Goal: Information Seeking & Learning: Check status

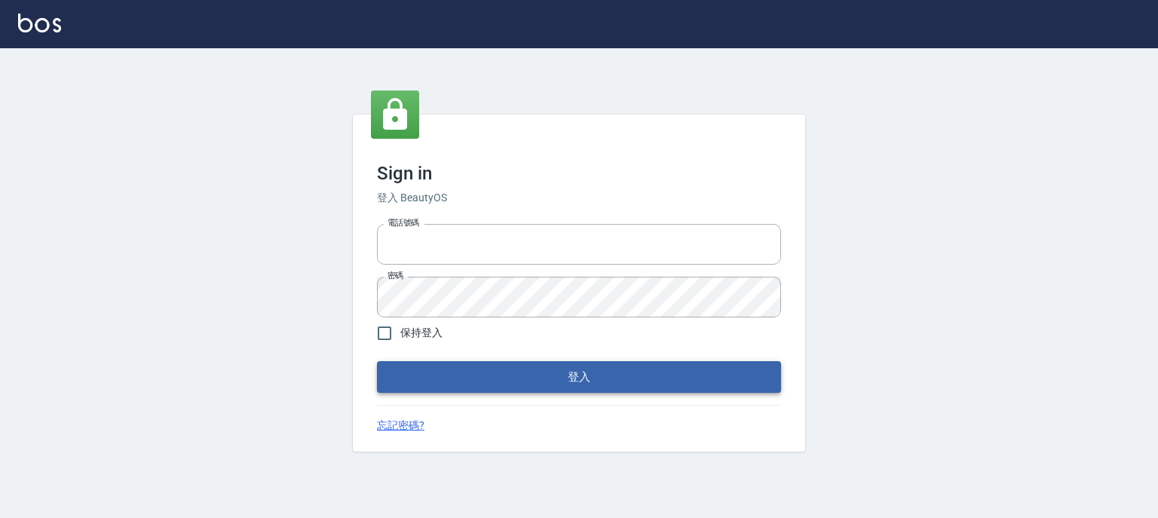
type input "0952331713"
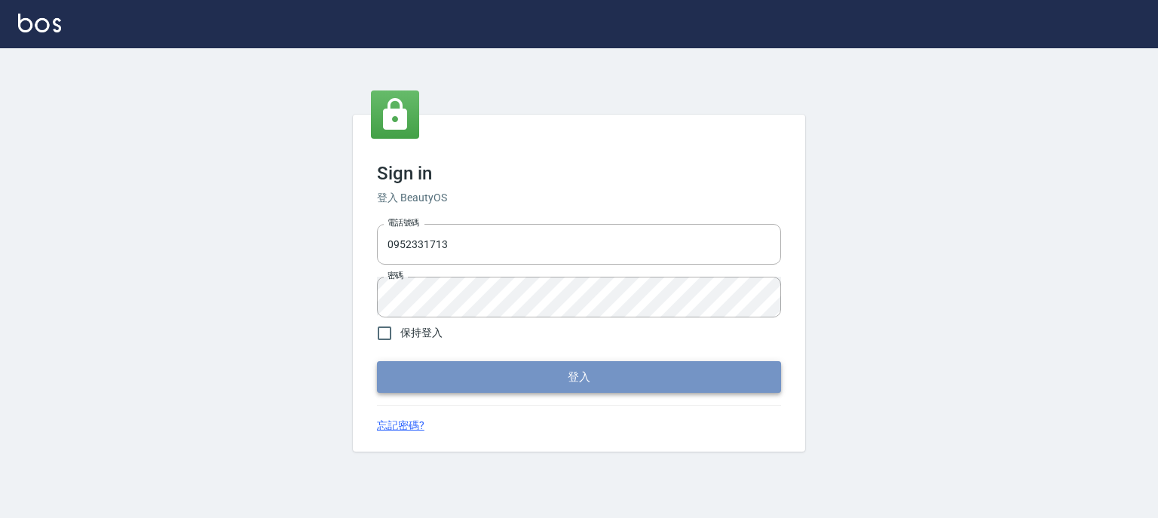
click at [543, 371] on button "登入" at bounding box center [579, 377] width 404 height 32
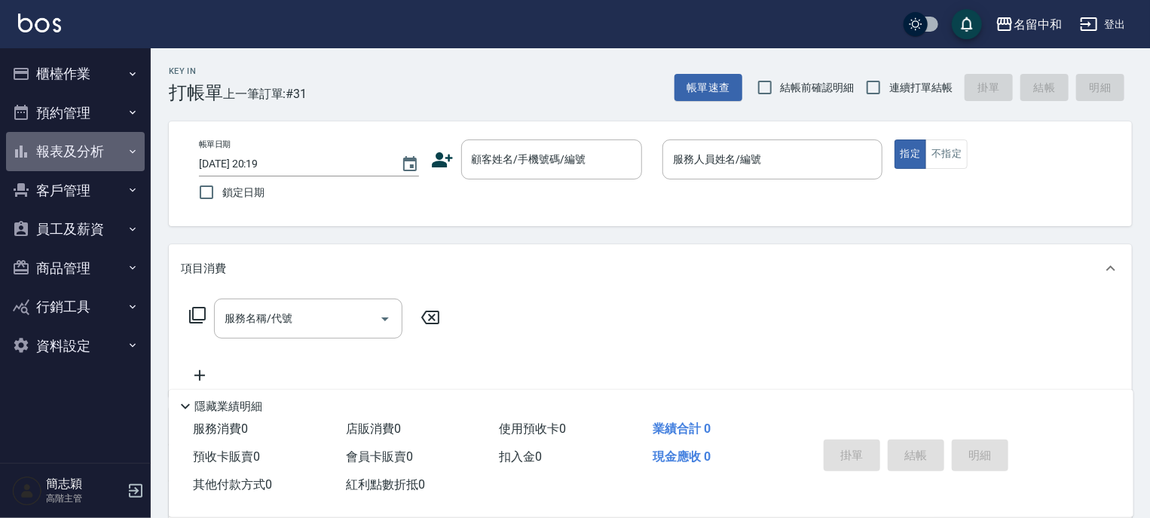
click at [130, 151] on icon "button" at bounding box center [133, 151] width 12 height 12
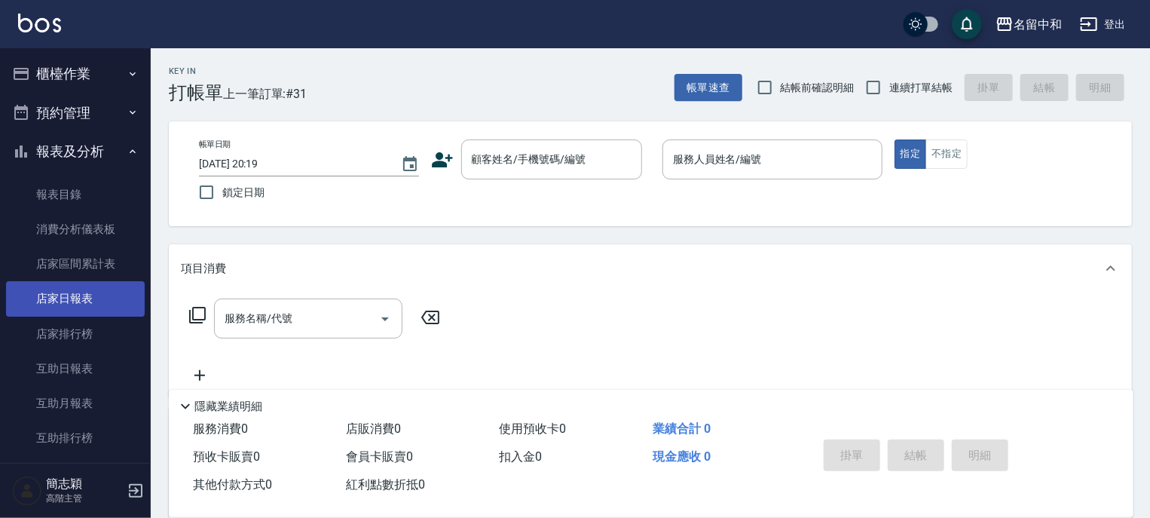
click at [87, 299] on link "店家日報表" at bounding box center [75, 298] width 139 height 35
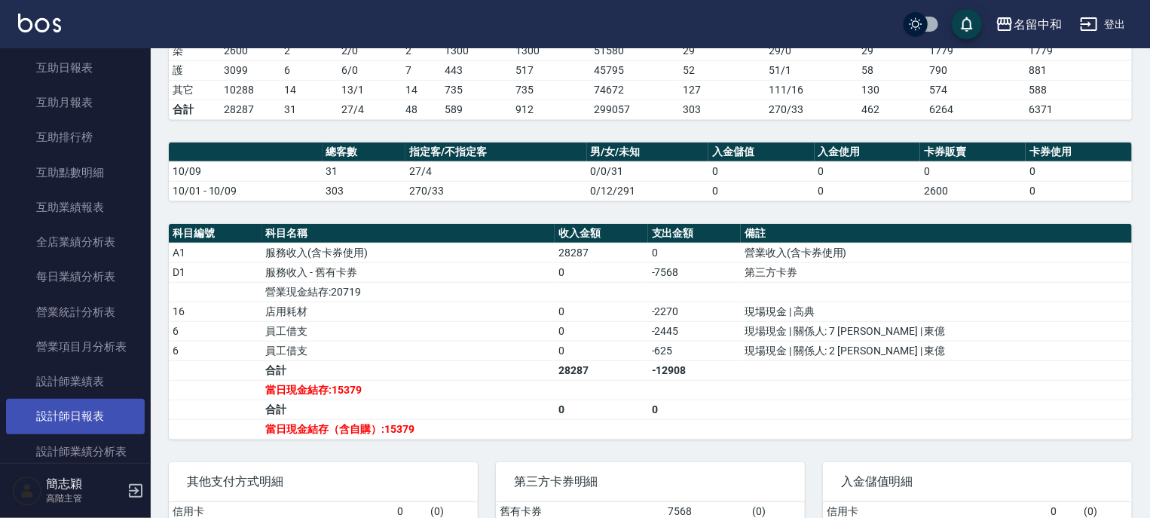
scroll to position [301, 0]
click at [86, 413] on link "設計師日報表" at bounding box center [75, 415] width 139 height 35
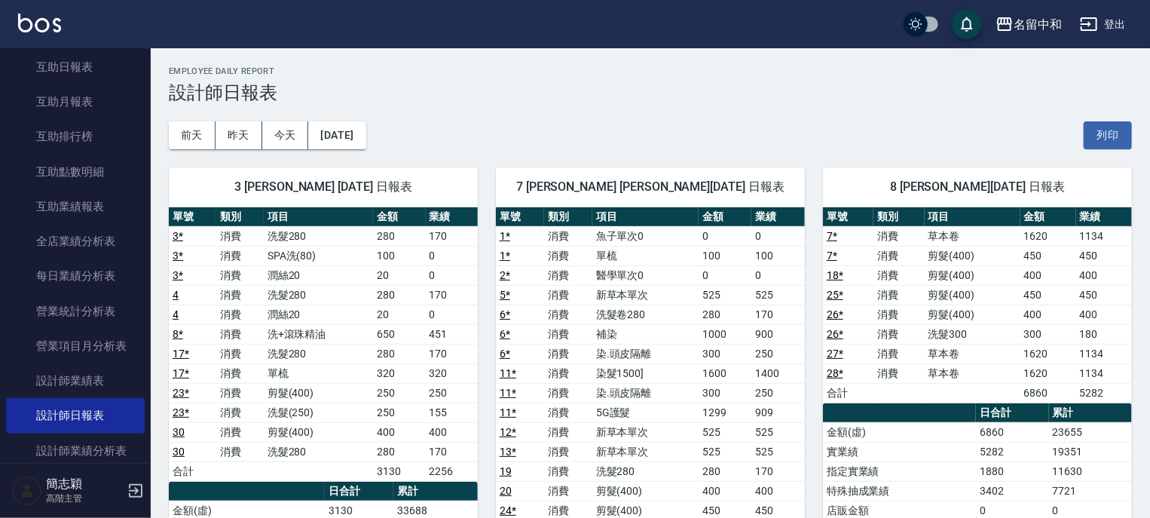
click at [1001, 23] on icon "button" at bounding box center [1004, 24] width 15 height 14
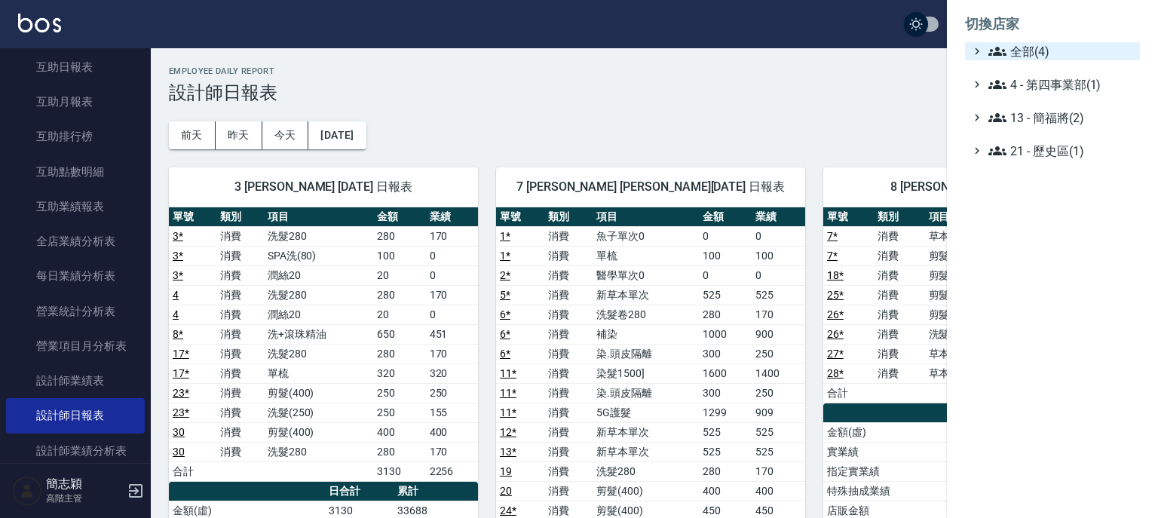
click at [992, 50] on icon at bounding box center [997, 51] width 18 height 9
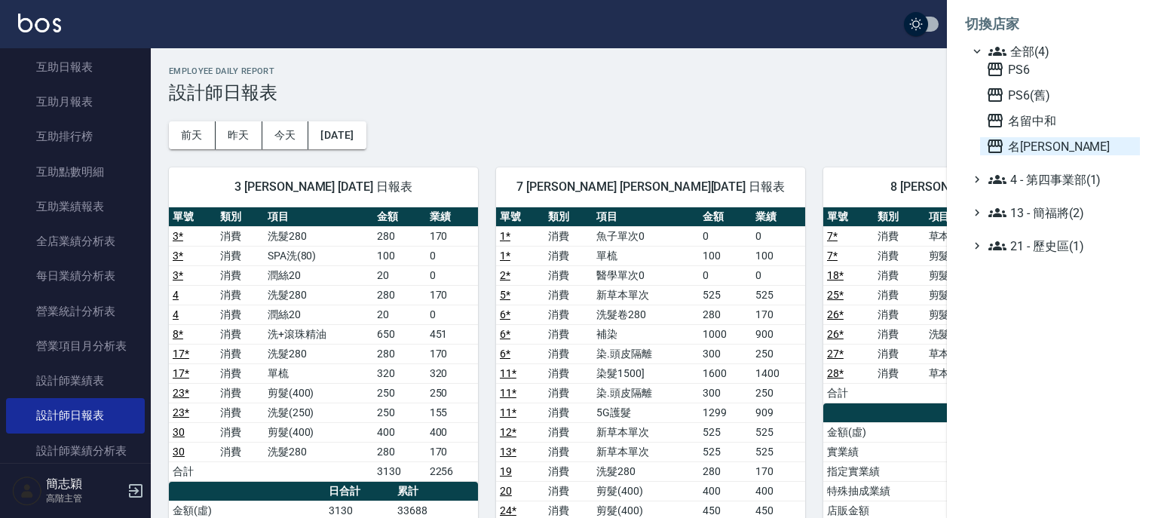
click at [993, 144] on icon at bounding box center [995, 146] width 18 height 18
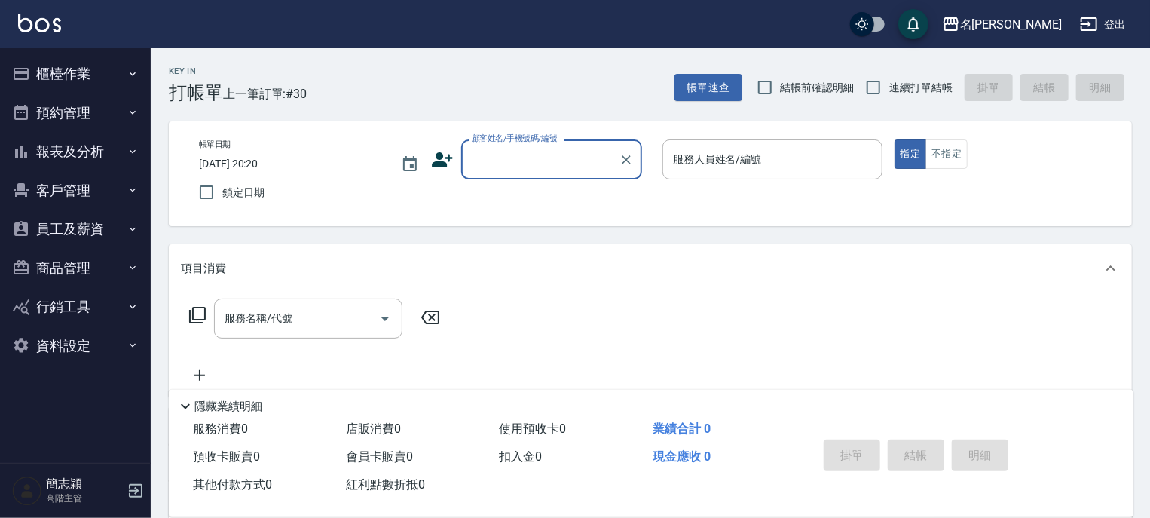
click at [130, 151] on icon "button" at bounding box center [133, 151] width 6 height 4
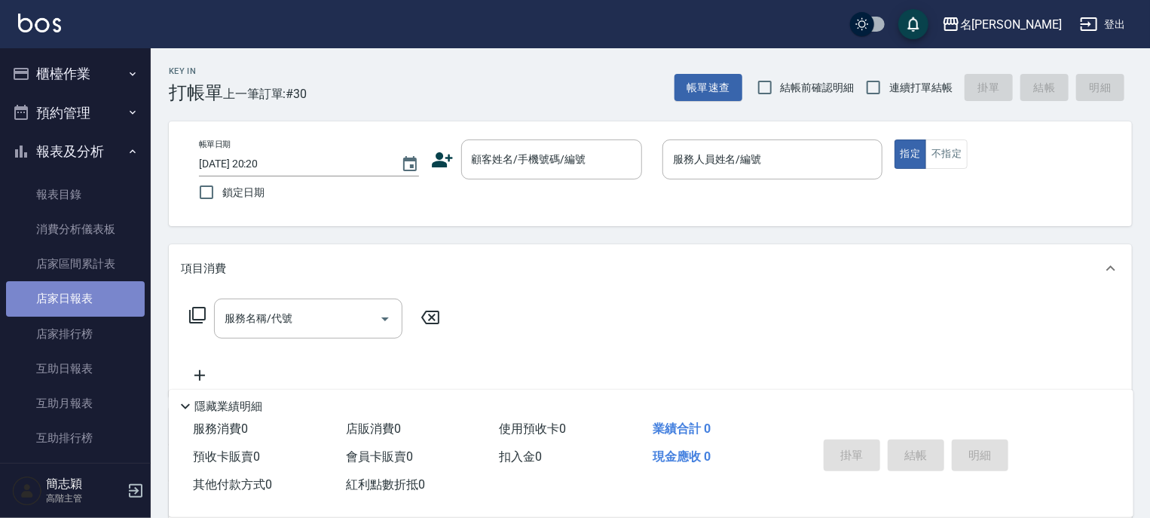
click at [76, 299] on link "店家日報表" at bounding box center [75, 298] width 139 height 35
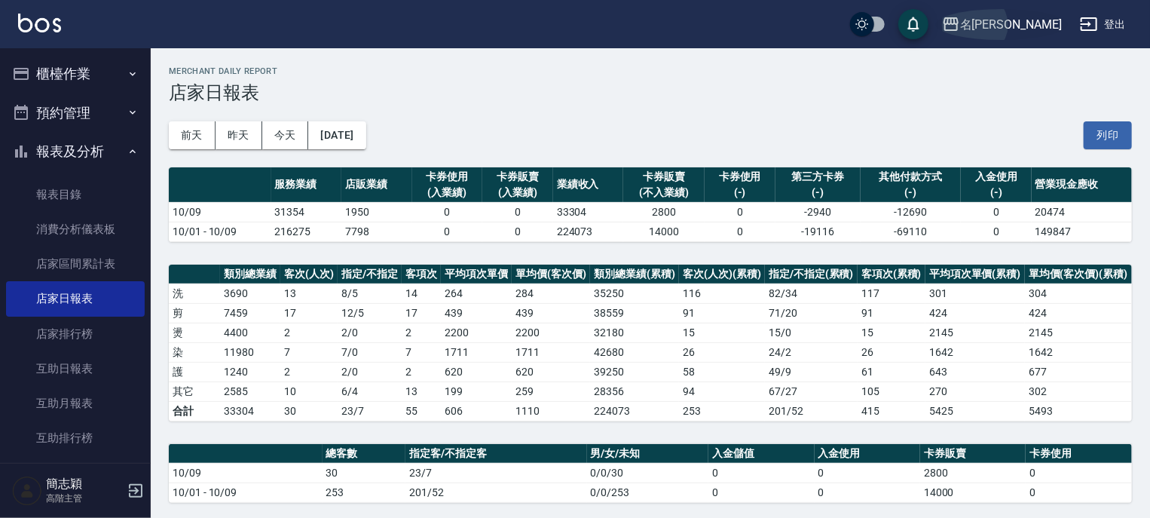
click at [960, 22] on icon "button" at bounding box center [951, 24] width 18 height 18
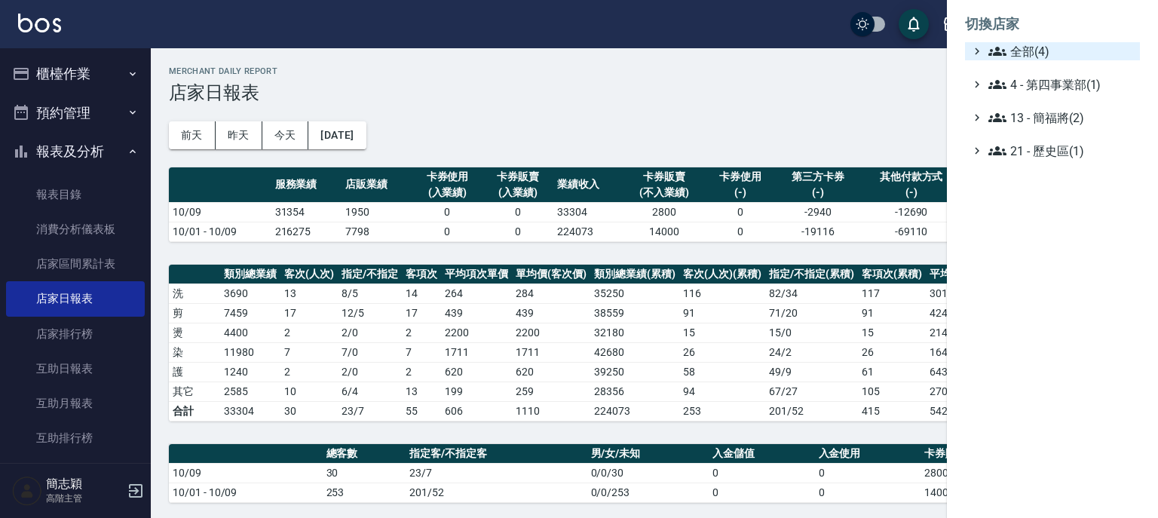
click at [994, 47] on icon at bounding box center [997, 51] width 18 height 18
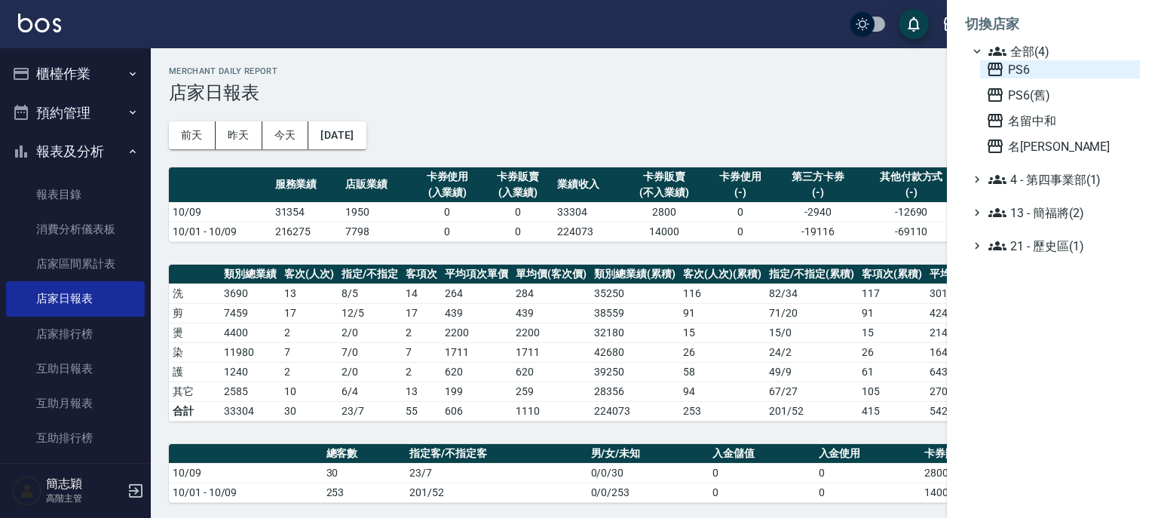
click at [990, 68] on icon at bounding box center [994, 70] width 15 height 14
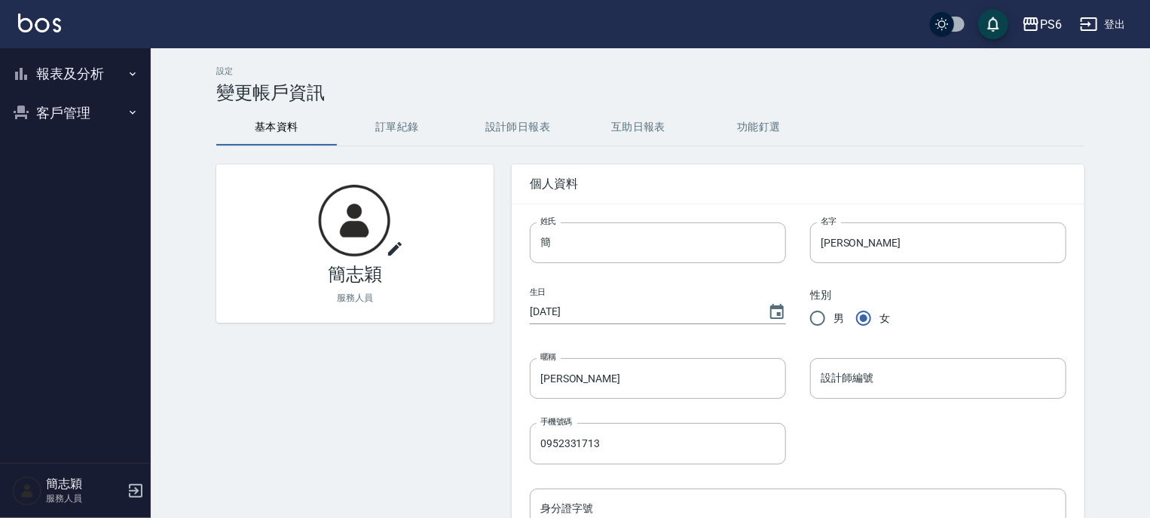
click at [130, 69] on icon "button" at bounding box center [133, 74] width 12 height 12
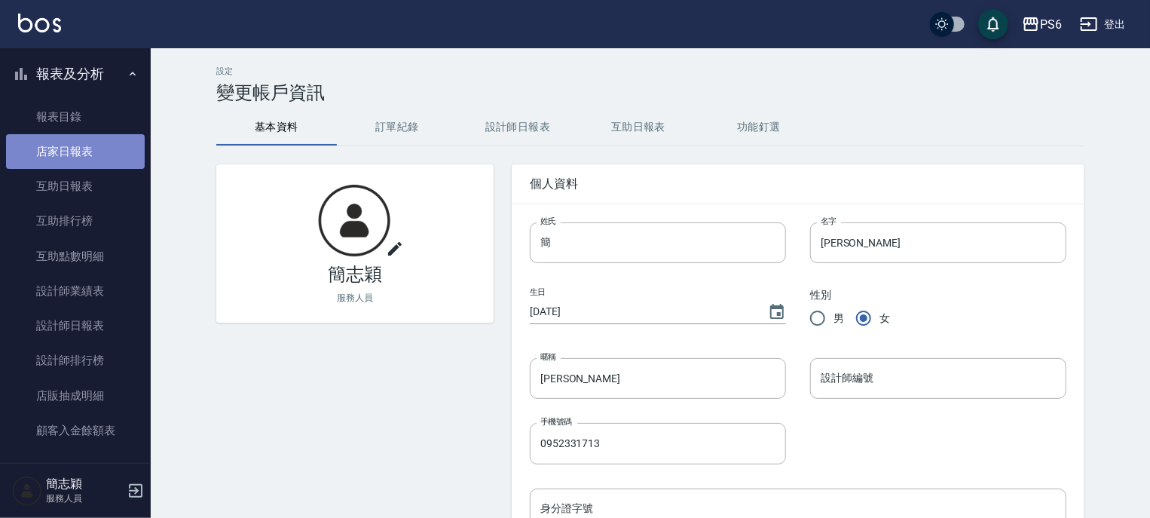
click at [81, 155] on link "店家日報表" at bounding box center [75, 151] width 139 height 35
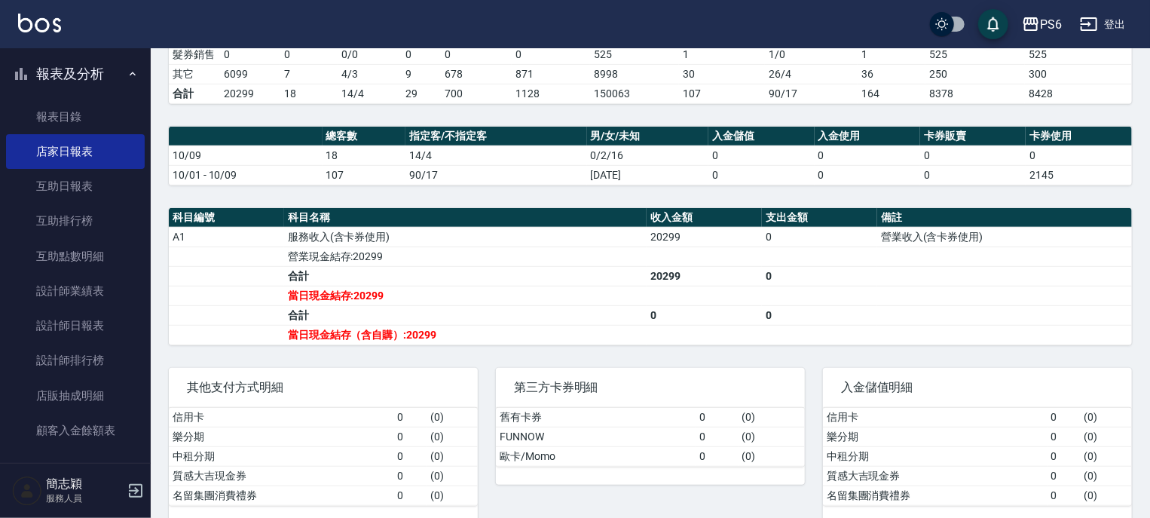
scroll to position [356, 0]
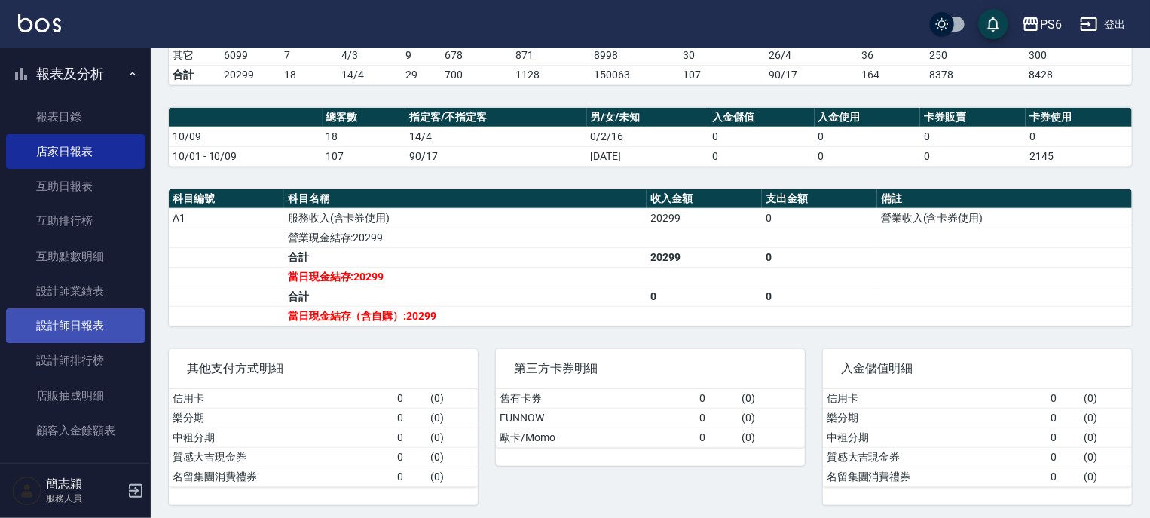
click at [99, 332] on link "設計師日報表" at bounding box center [75, 325] width 139 height 35
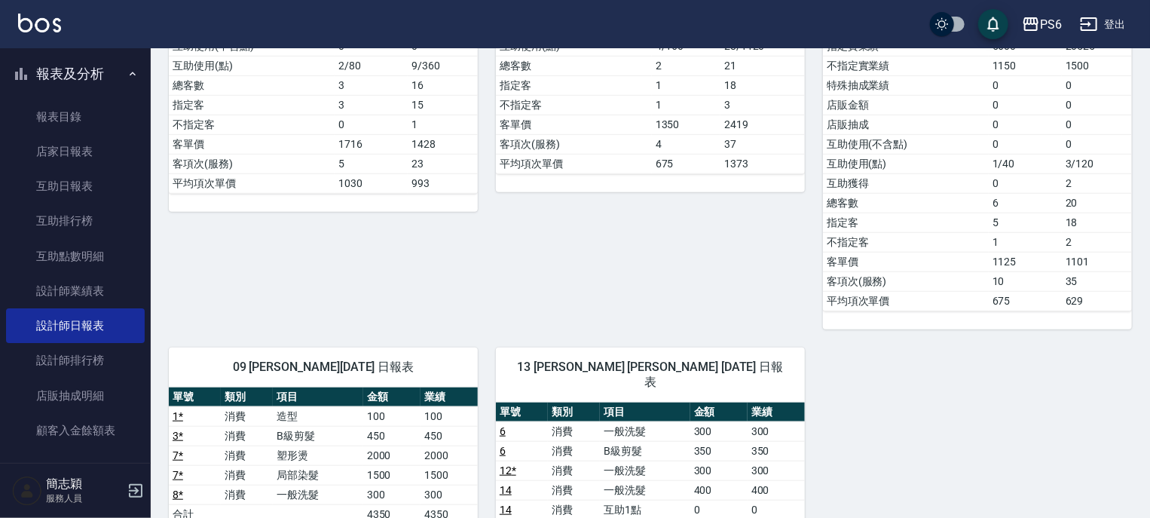
scroll to position [329, 0]
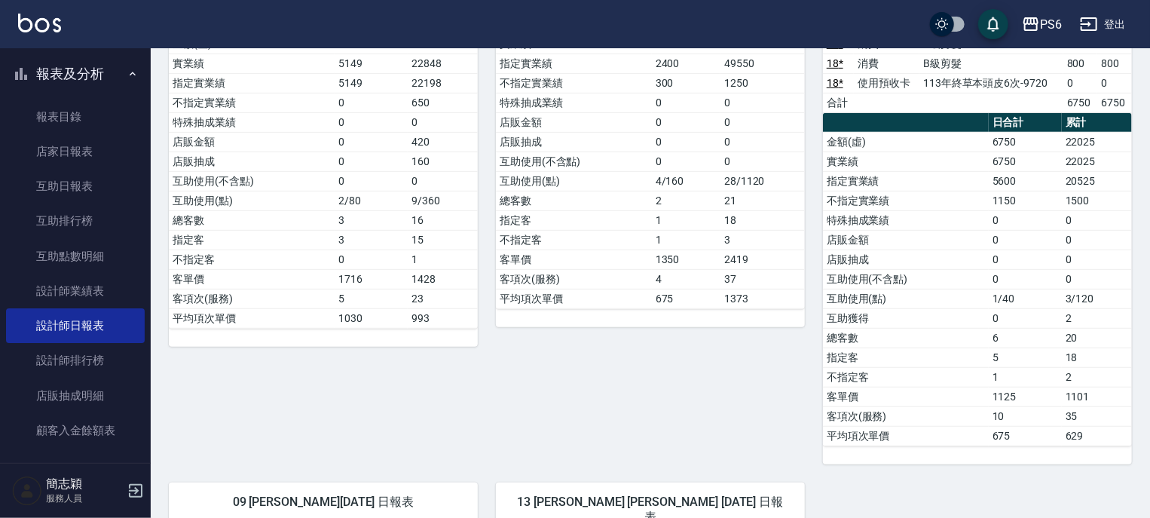
click at [1116, 23] on button "登出" at bounding box center [1103, 25] width 58 height 28
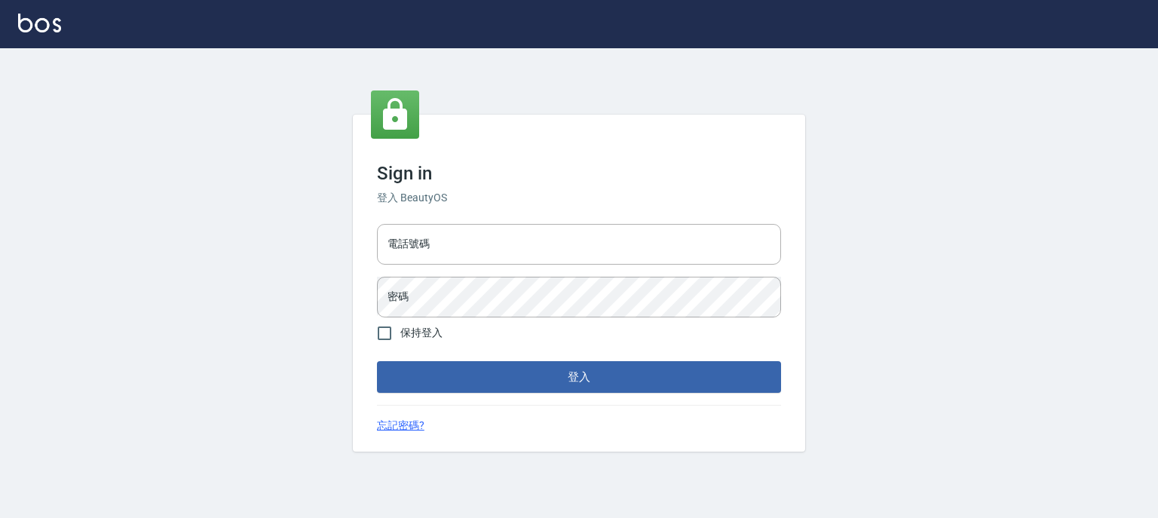
type input "0952331713"
